Goal: Book appointment/travel/reservation

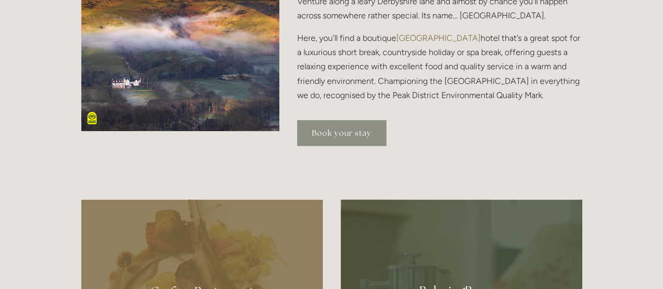
scroll to position [323, 0]
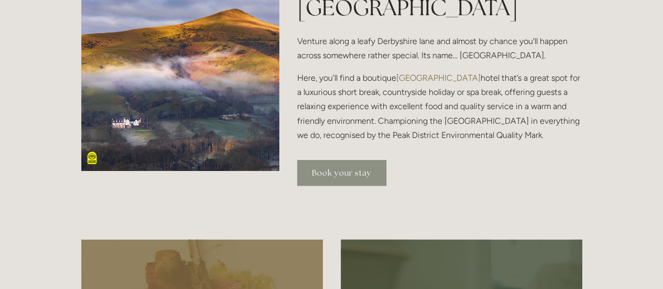
click at [347, 169] on link "Book your stay" at bounding box center [341, 173] width 89 height 26
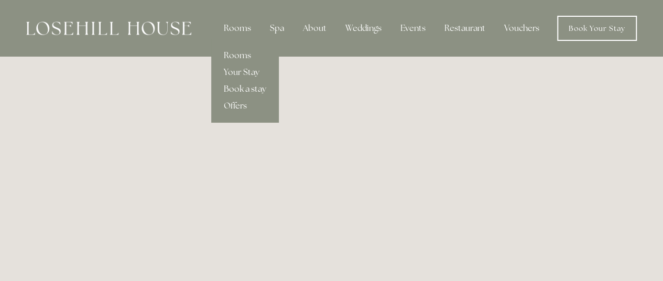
click at [252, 90] on link "Book a stay" at bounding box center [245, 89] width 68 height 17
